Goal: Information Seeking & Learning: Learn about a topic

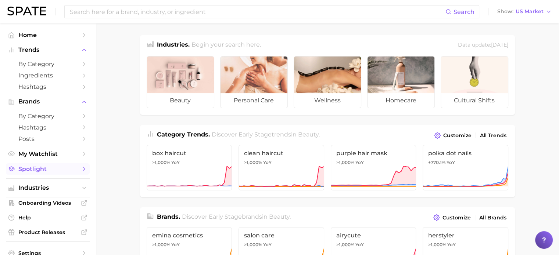
click at [81, 168] on icon "Sidebar" at bounding box center [84, 169] width 7 height 7
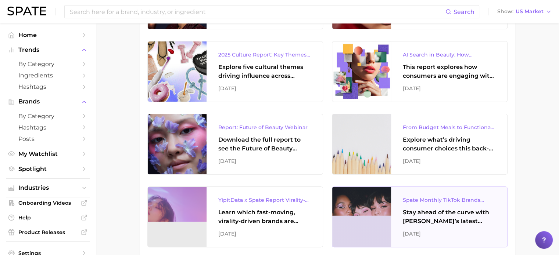
scroll to position [257, 0]
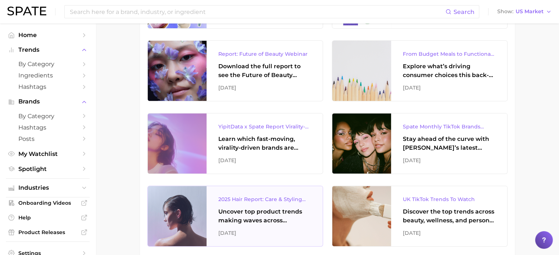
click at [248, 220] on div "Uncover top product trends making waves across platforms — along with key insig…" at bounding box center [264, 217] width 93 height 18
